Goal: Transaction & Acquisition: Purchase product/service

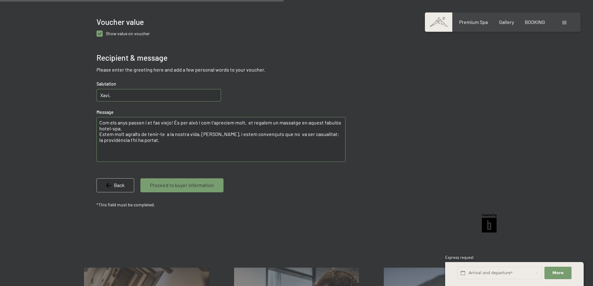
click at [153, 140] on textarea "Com els anys passen i et fas viejo! És per això i com t'apreciem molt, et regal…" at bounding box center [221, 139] width 249 height 45
drag, startPoint x: 196, startPoint y: 122, endPoint x: 176, endPoint y: 123, distance: 19.3
click at [176, 123] on textarea "Com els anys passen i et fas viejo! És per això i com t'apreciem molt, et regal…" at bounding box center [221, 139] width 249 height 45
click at [202, 123] on textarea "Com els anys passen i et fas viejo! És per això i com t'apreciem molt, et regal…" at bounding box center [221, 139] width 249 height 45
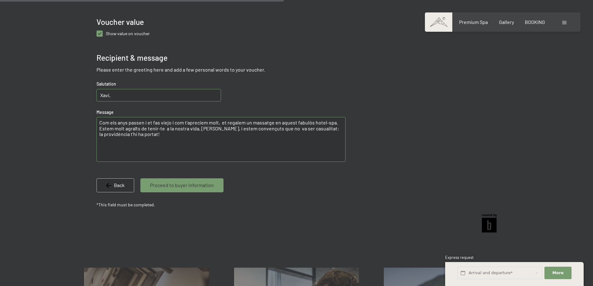
drag, startPoint x: 108, startPoint y: 136, endPoint x: 132, endPoint y: 133, distance: 24.3
click at [108, 136] on textarea "Com els anys passen i et fas viejo i com t'apreciem molt, et regalem un massatg…" at bounding box center [221, 139] width 249 height 45
type textarea "Com els anys passen i et fas viejo i com t'apreciem molt, et regalem un massatg…"
click at [154, 186] on span "Proceed to buyer information" at bounding box center [182, 185] width 64 height 7
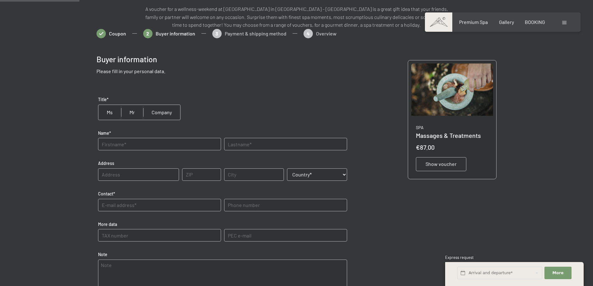
scroll to position [83, 0]
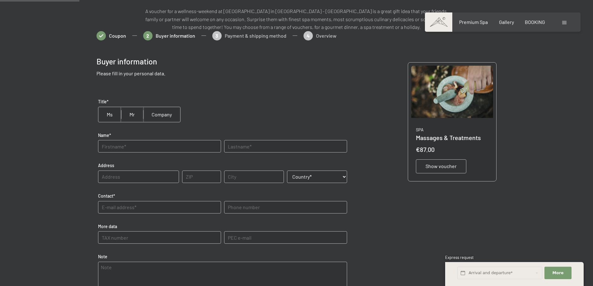
click at [135, 116] on input "radio" at bounding box center [132, 114] width 22 height 15
radio input "true"
click at [134, 149] on input "text" at bounding box center [159, 146] width 123 height 12
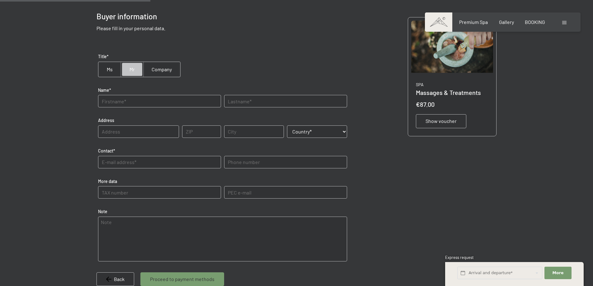
scroll to position [114, 0]
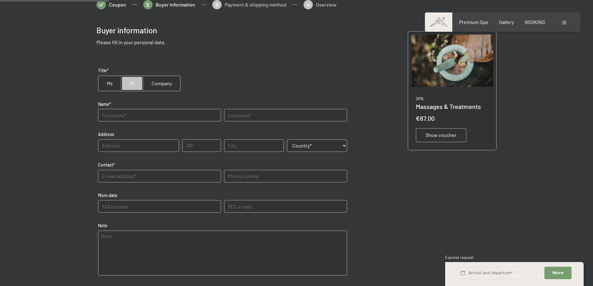
type input "j"
type input "x"
type input "C"
type input "XAVIER"
type input "PUIG"
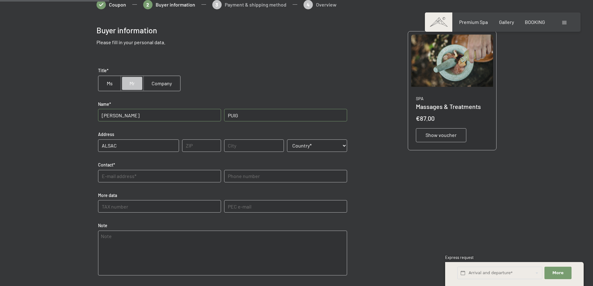
type input "ALSACIA, 18-20. ENT-3"
type input "08042"
type input "BARCELONA"
select select "ESP"
type number "672023753"
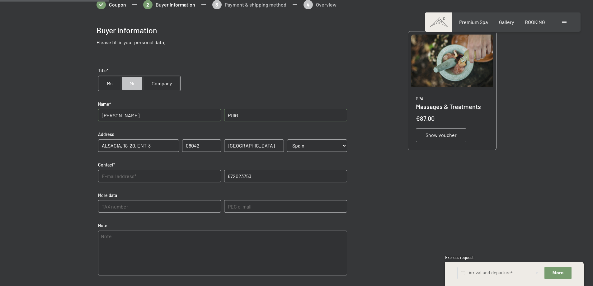
type e-mail "xavipuig@hotmail.com"
click at [159, 177] on input "text" at bounding box center [159, 176] width 123 height 12
type input "X"
click at [227, 178] on number "672023753" at bounding box center [285, 176] width 123 height 12
drag, startPoint x: 172, startPoint y: 175, endPoint x: 78, endPoint y: 175, distance: 94.0
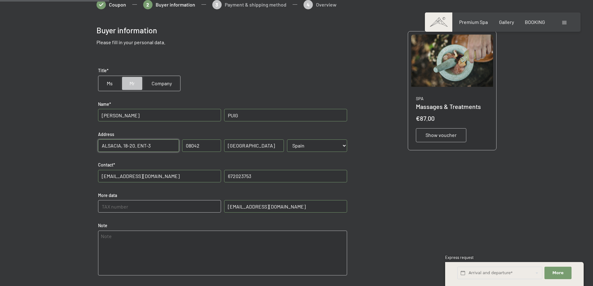
click at [78, 175] on div at bounding box center [297, 172] width 472 height 345
click at [201, 177] on input "xavipuig@formacioitreball.org" at bounding box center [159, 176] width 123 height 12
type input "xavipuig@hotmail.com"
click at [229, 176] on number "672023753" at bounding box center [285, 176] width 123 height 12
type number "+34 672023753"
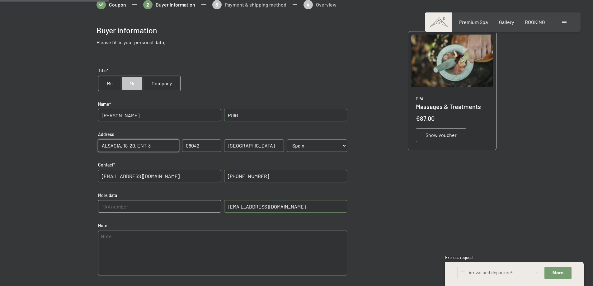
click at [167, 206] on data "text" at bounding box center [159, 206] width 123 height 12
click at [122, 242] on textarea at bounding box center [222, 253] width 249 height 45
type textarea "T"
type textarea "Is a gift for my friend Javier Domingo"
click at [219, 240] on textarea "Is a gift for my friend Javier Domingo" at bounding box center [222, 253] width 249 height 45
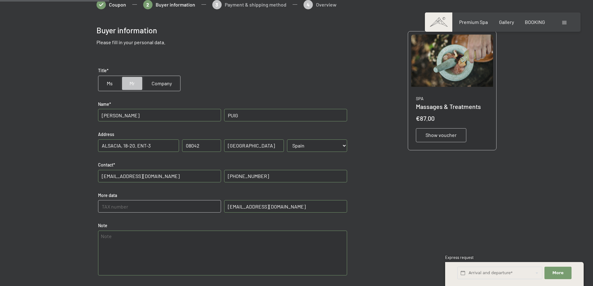
click at [457, 133] on div "Show voucher" at bounding box center [441, 135] width 50 height 14
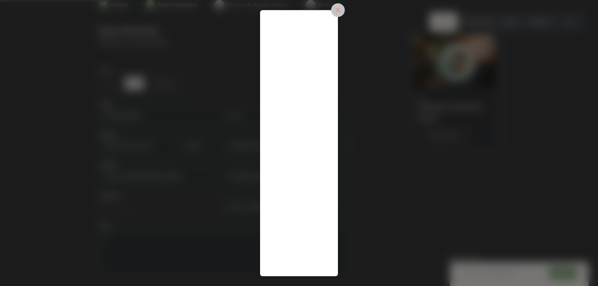
click at [342, 9] on icon at bounding box center [338, 10] width 14 height 14
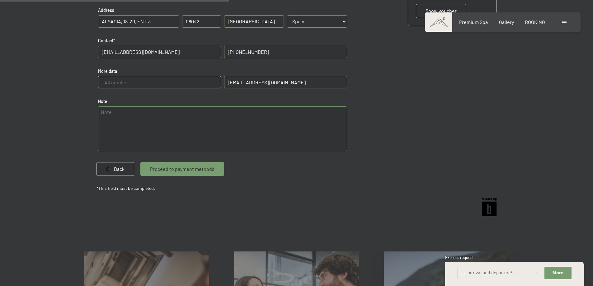
scroll to position [238, 0]
drag, startPoint x: 177, startPoint y: 172, endPoint x: 190, endPoint y: 90, distance: 83.2
click at [185, 102] on div "Buyer information Please fill in your personal data. Title* Ms Mr Company Name*…" at bounding box center [221, 47] width 249 height 294
click at [192, 80] on data "text" at bounding box center [159, 82] width 123 height 12
type data "38511659E"
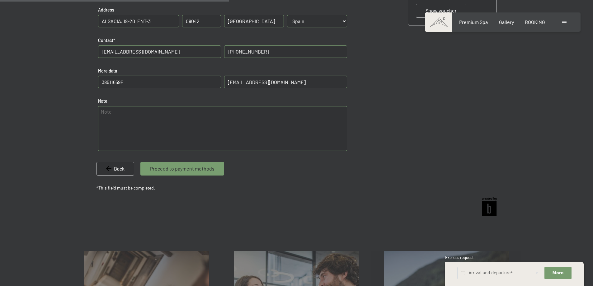
click at [186, 168] on span "Proceed to payment methods" at bounding box center [182, 168] width 64 height 7
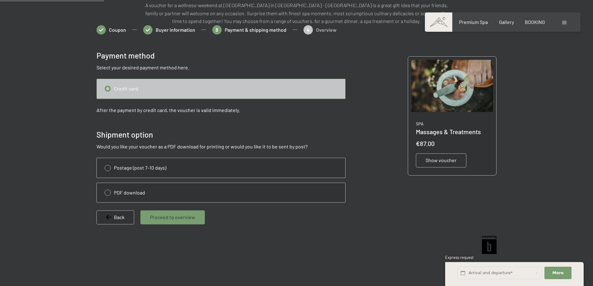
scroll to position [83, 0]
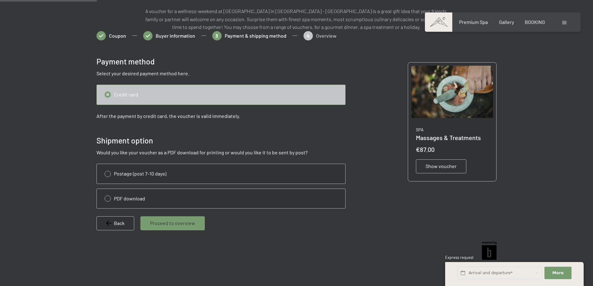
click at [131, 93] on input "radio" at bounding box center [221, 94] width 248 height 19
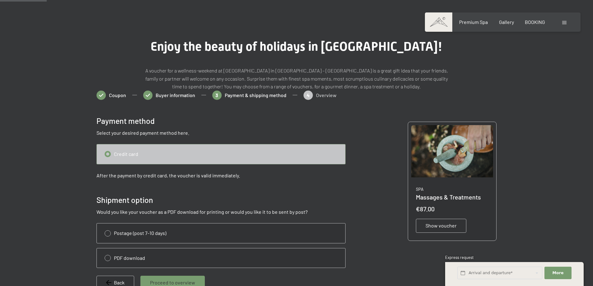
scroll to position [20, 0]
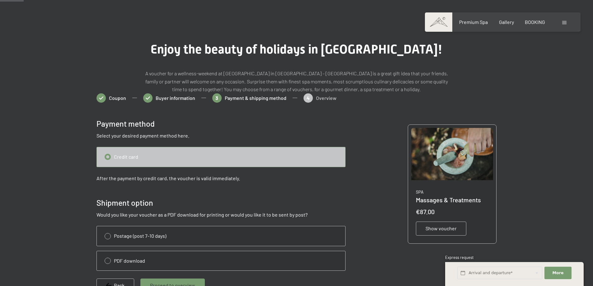
click at [108, 157] on input "radio" at bounding box center [221, 156] width 248 height 19
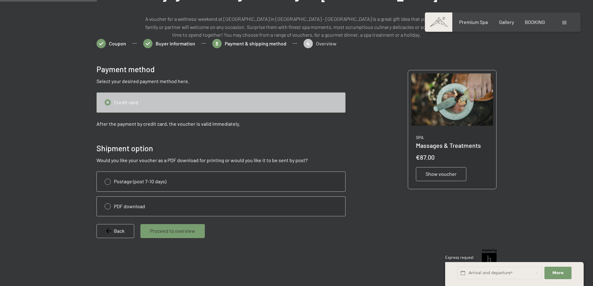
scroll to position [83, 0]
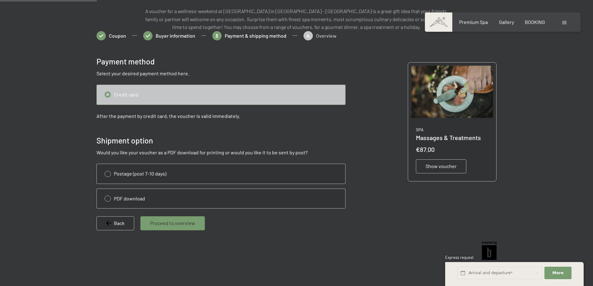
click at [144, 197] on input "radio" at bounding box center [221, 198] width 248 height 19
radio input "true"
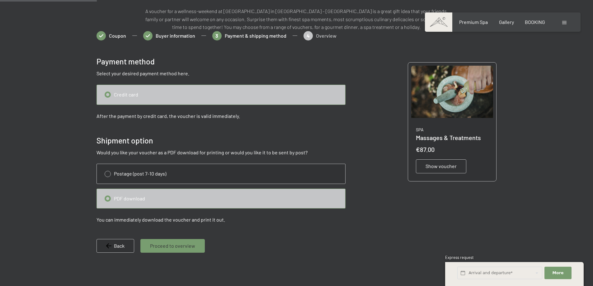
click at [180, 249] on span "Proceed to overview" at bounding box center [172, 246] width 45 height 7
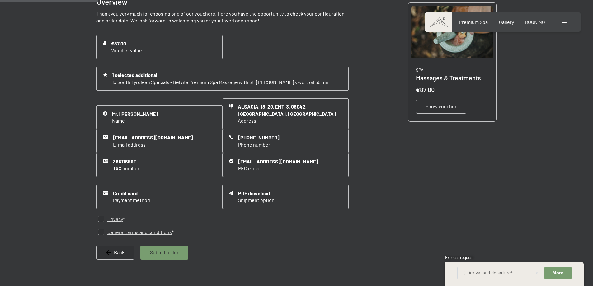
scroll to position [145, 0]
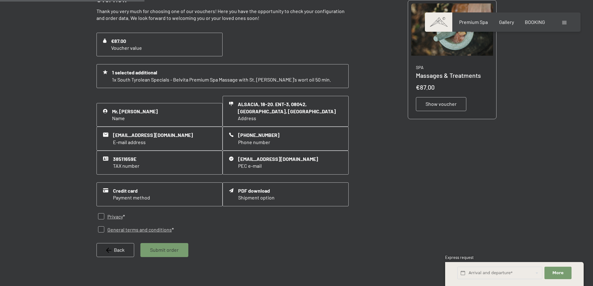
click at [104, 216] on label "Privacy *" at bounding box center [114, 216] width 21 height 7
click at [98, 226] on div "General terms and conditions *" at bounding box center [136, 229] width 76 height 7
click at [100, 231] on input "checkbox" at bounding box center [101, 229] width 6 height 6
checkbox input "true"
click at [101, 219] on input "checkbox" at bounding box center [101, 216] width 6 height 6
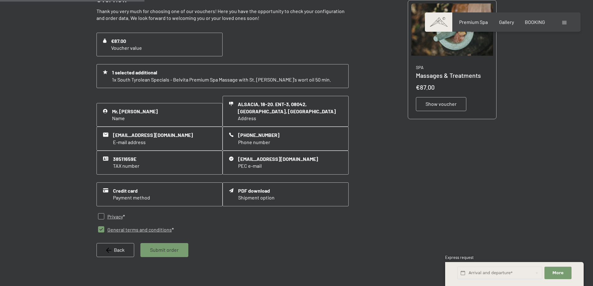
checkbox input "true"
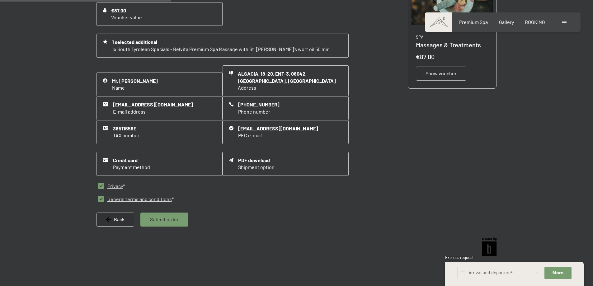
scroll to position [176, 0]
click at [162, 213] on div "Submit order" at bounding box center [164, 219] width 48 height 14
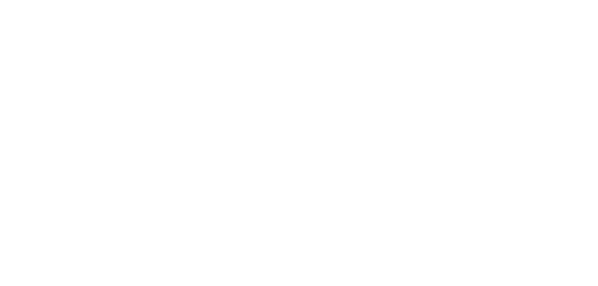
scroll to position [0, 0]
